Goal: Task Accomplishment & Management: Use online tool/utility

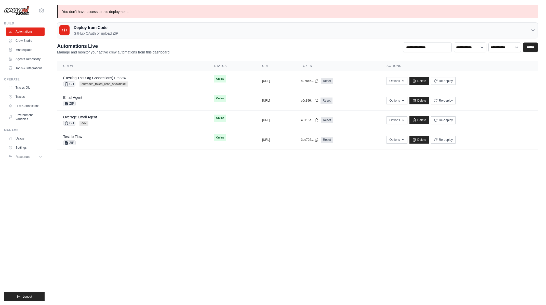
click at [101, 15] on p "You don't have access to this deployment." at bounding box center [297, 11] width 480 height 13
click at [41, 12] on icon at bounding box center [41, 11] width 6 height 6
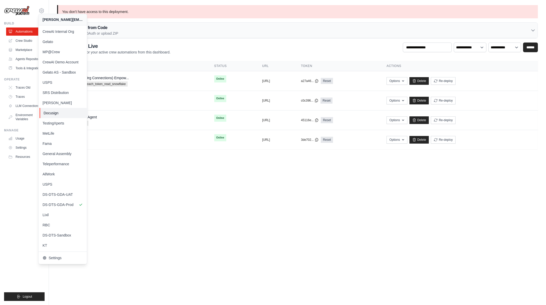
click at [57, 110] on span "Docusign" at bounding box center [64, 112] width 40 height 5
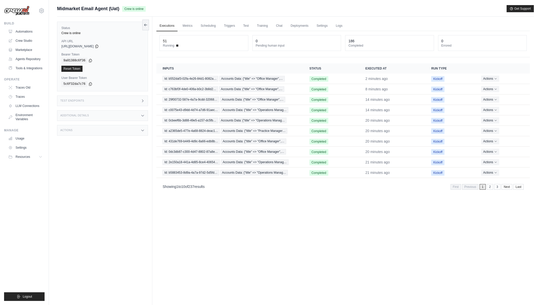
drag, startPoint x: 57, startPoint y: 8, endPoint x: 119, endPoint y: 8, distance: 62.4
click at [119, 8] on div "Submit a support request Describe your issue or question * Please be specific a…" at bounding box center [295, 163] width 493 height 316
copy span "Midmarket Email Agent (Uat)"
